Goal: Find specific page/section: Find specific page/section

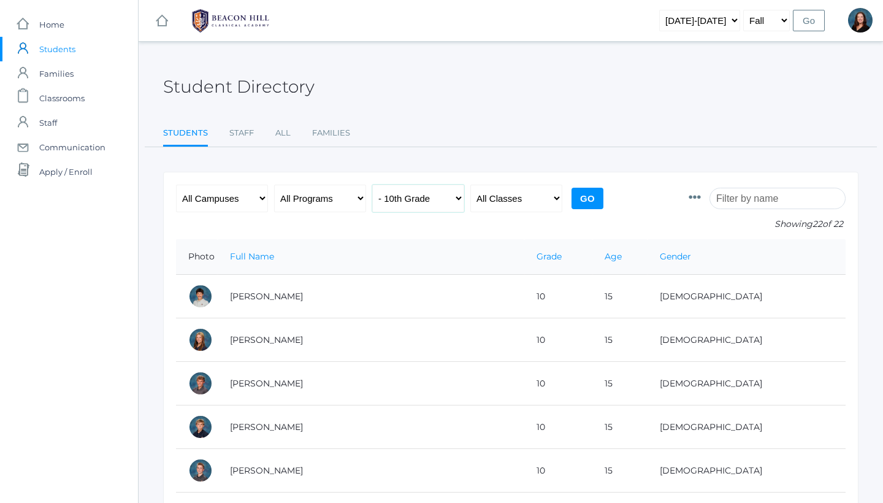
select select "any"
click at [588, 203] on input "Go" at bounding box center [587, 198] width 32 height 21
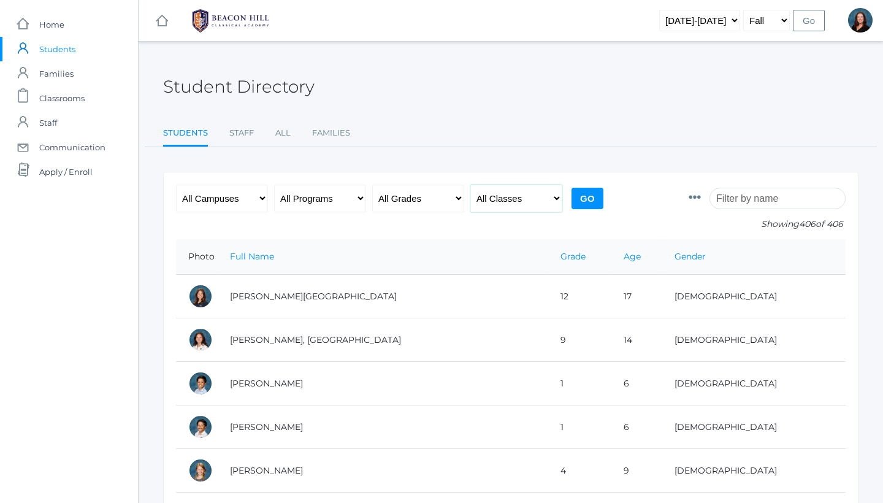
select select "1958"
click at [591, 201] on input "Go" at bounding box center [587, 198] width 32 height 21
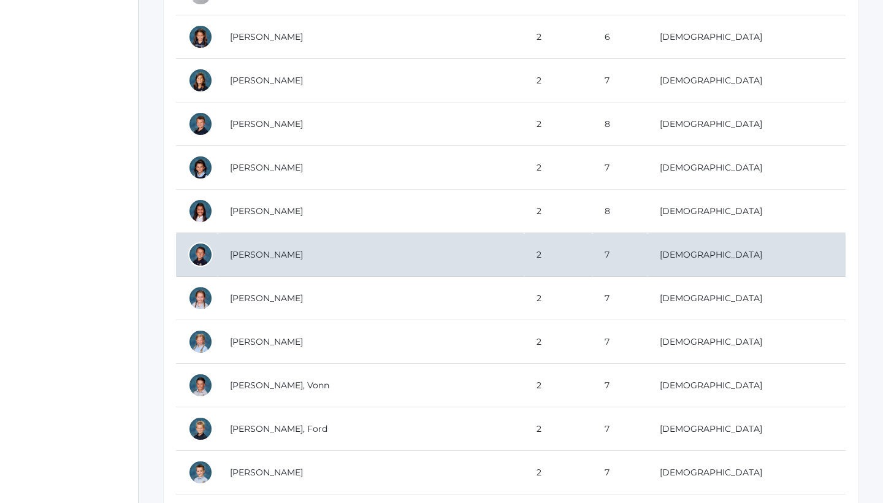
scroll to position [568, 0]
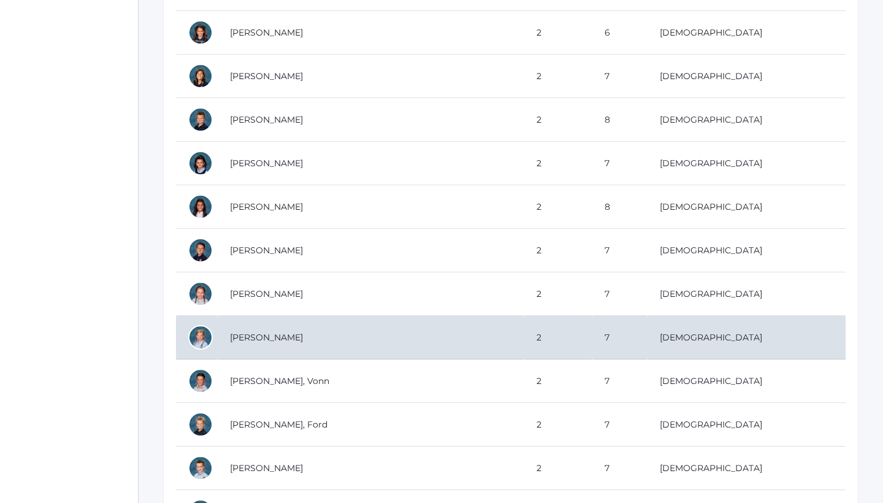
click at [242, 337] on td "Lewis, Claire" at bounding box center [371, 338] width 306 height 44
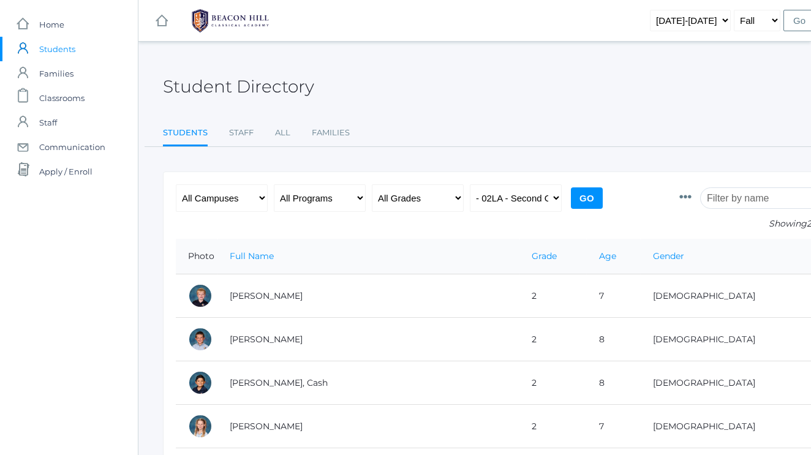
scroll to position [0, 0]
click at [756, 191] on input "search" at bounding box center [769, 198] width 136 height 21
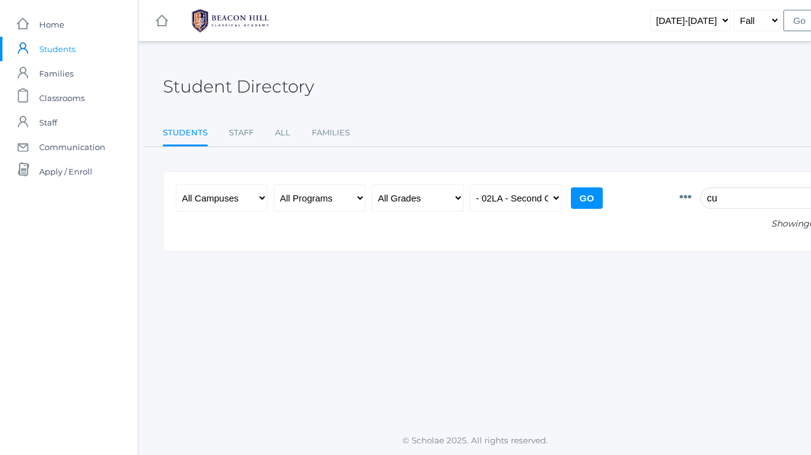
type input "c"
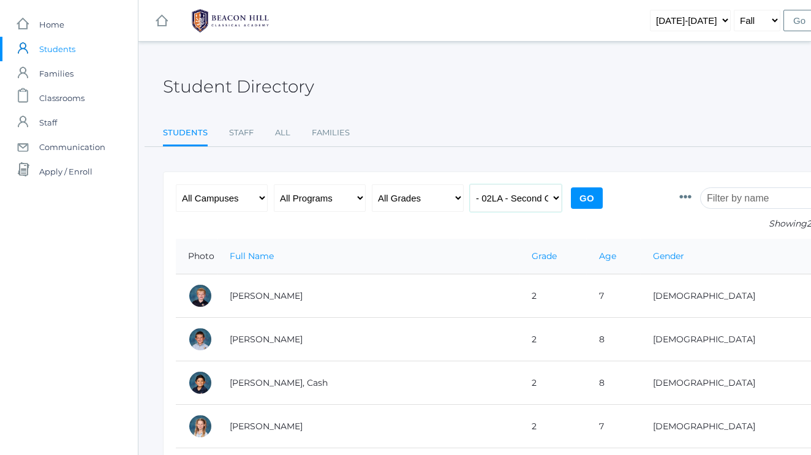
select select "any"
click at [745, 202] on input "search" at bounding box center [769, 198] width 136 height 21
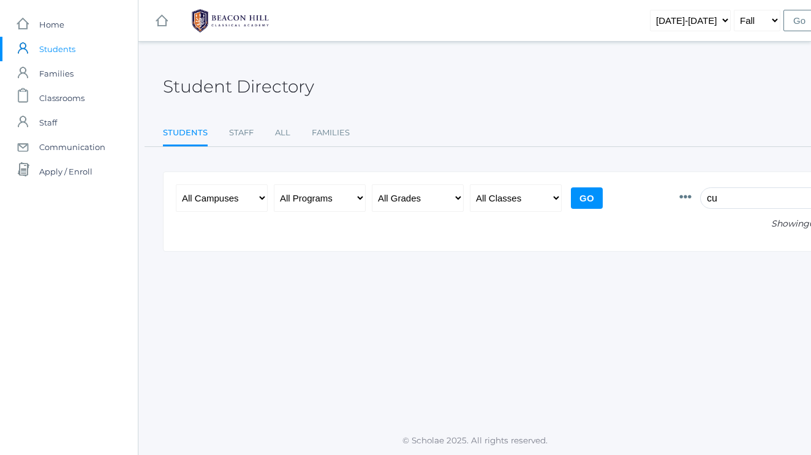
type input "c"
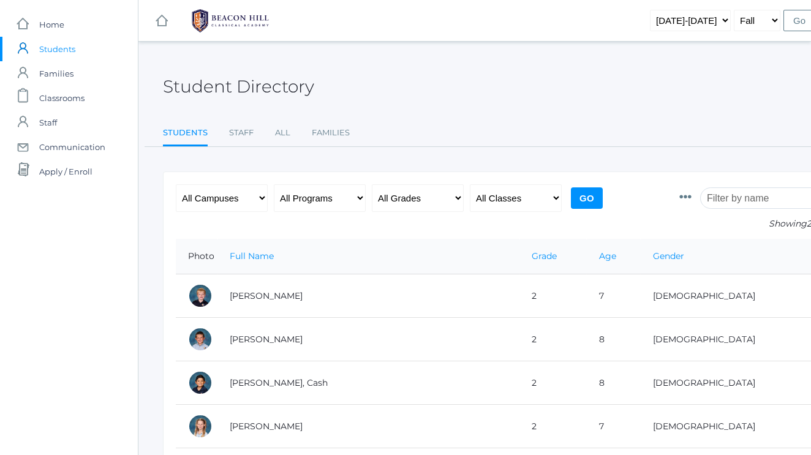
click at [593, 196] on input "Go" at bounding box center [587, 198] width 32 height 21
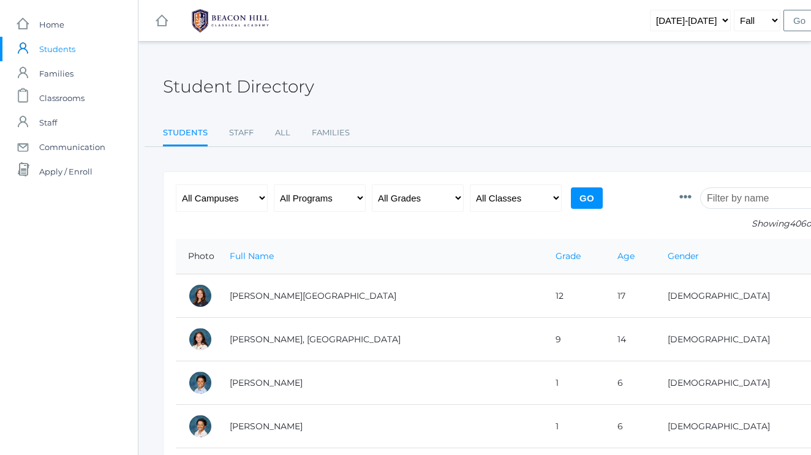
click at [727, 203] on input "search" at bounding box center [769, 198] width 136 height 21
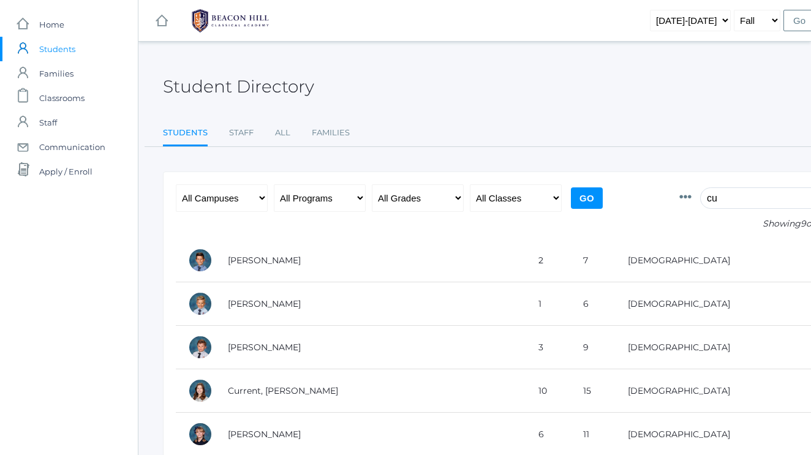
type input "c"
